Goal: Information Seeking & Learning: Learn about a topic

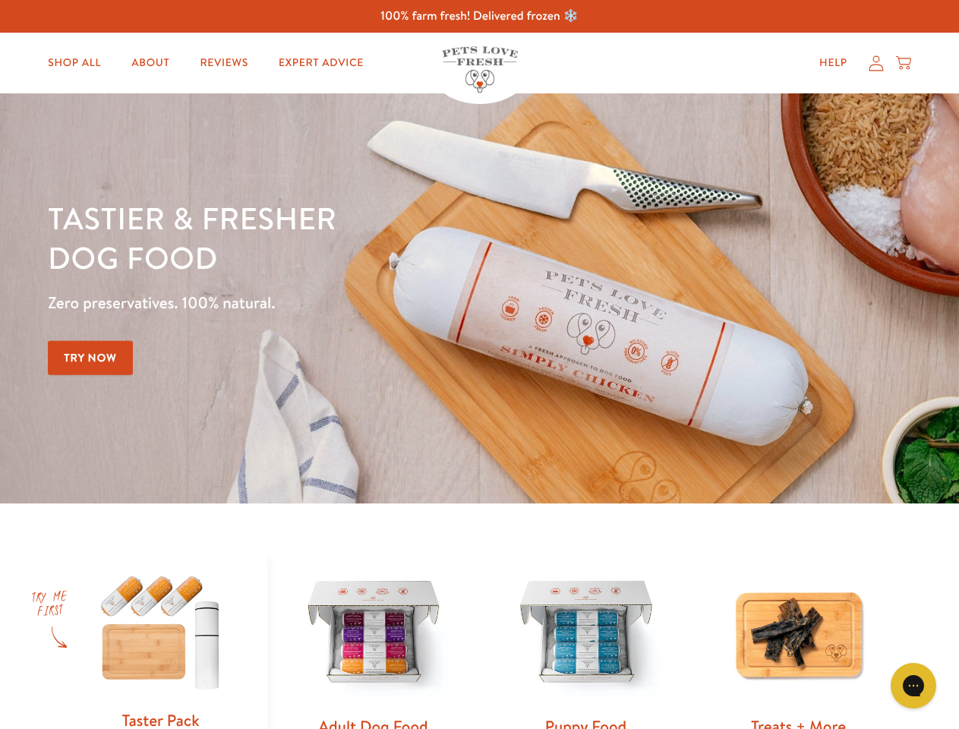
click at [479, 364] on div "Tastier & fresher dog food Zero preservatives. 100% natural. Try Now" at bounding box center [336, 298] width 576 height 200
click at [913, 686] on icon "Gorgias live chat" at bounding box center [913, 685] width 14 height 14
